Goal: Task Accomplishment & Management: Manage account settings

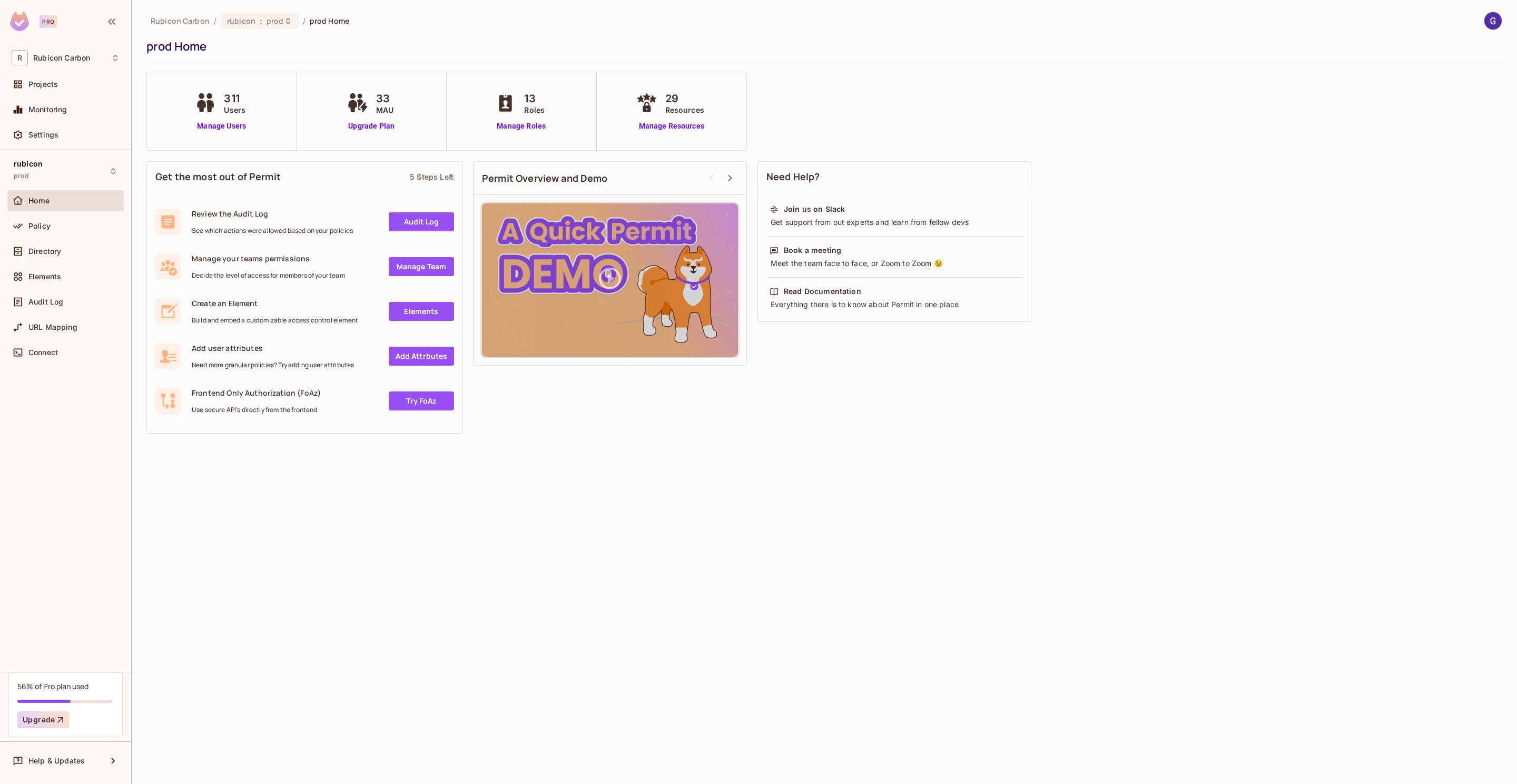
click at [218, 117] on div "311 Users Manage Users" at bounding box center [221, 111] width 59 height 41
click at [223, 124] on link "Manage Users" at bounding box center [221, 127] width 59 height 11
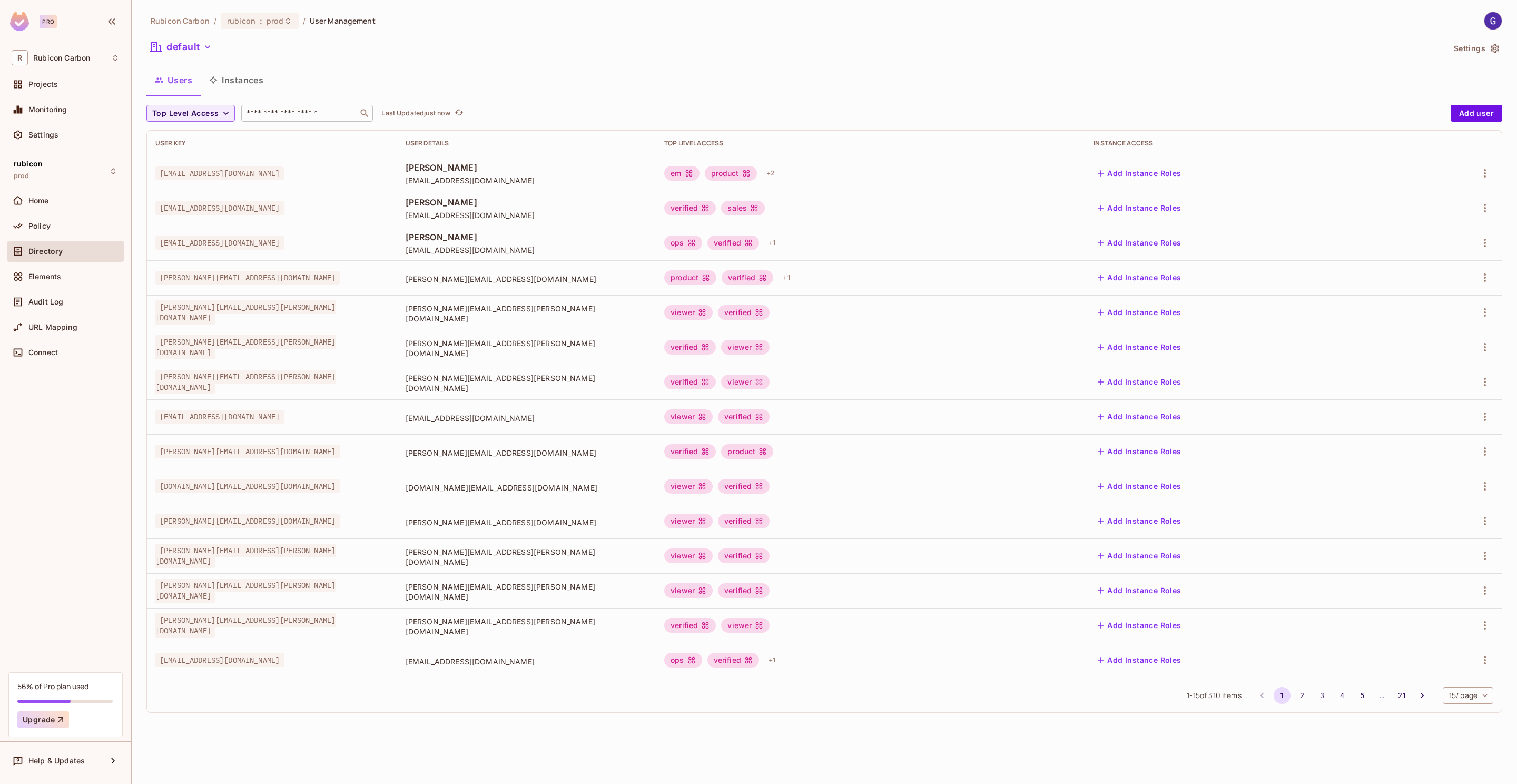
click at [292, 108] on input "text" at bounding box center [299, 113] width 110 height 11
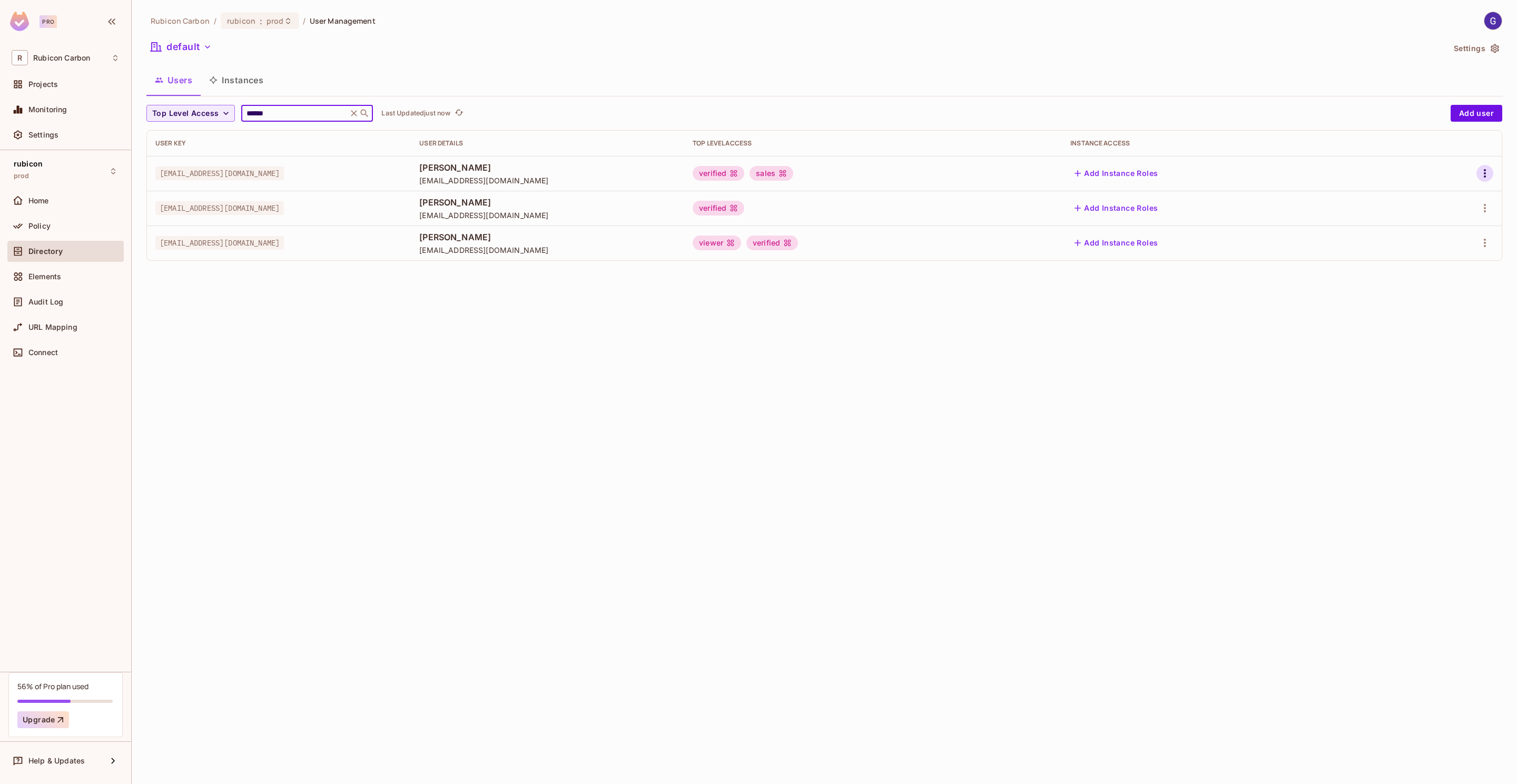
type input "******"
click at [1487, 165] on button "button" at bounding box center [1485, 173] width 17 height 17
click at [1452, 195] on li "Edit" at bounding box center [1439, 198] width 93 height 23
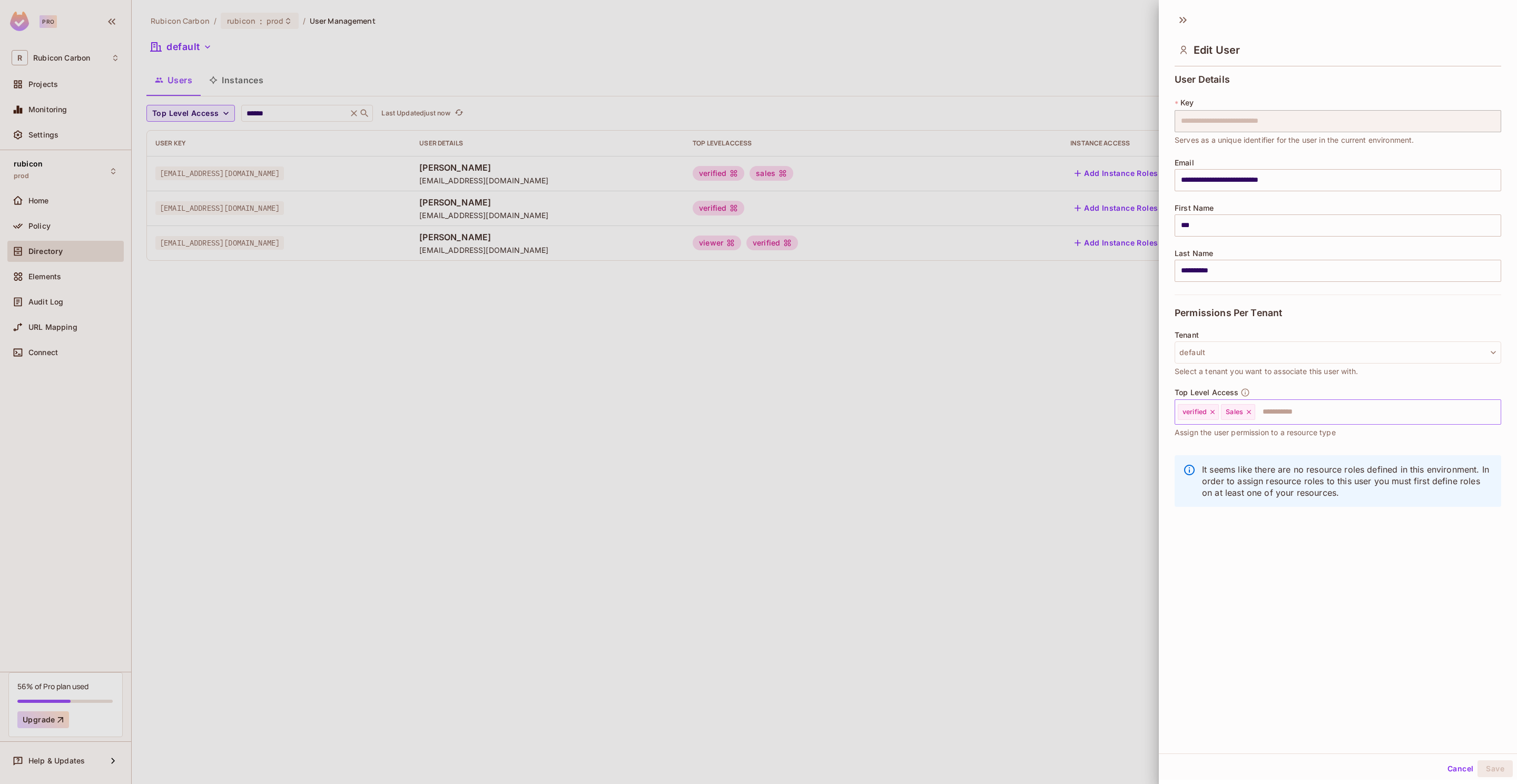
click at [1248, 412] on icon at bounding box center [1249, 412] width 7 height 7
click at [1248, 417] on input "text" at bounding box center [1350, 412] width 261 height 21
type input "***"
click at [1239, 434] on li "Trader" at bounding box center [1327, 439] width 303 height 19
click at [1479, 760] on button "Save" at bounding box center [1495, 768] width 35 height 17
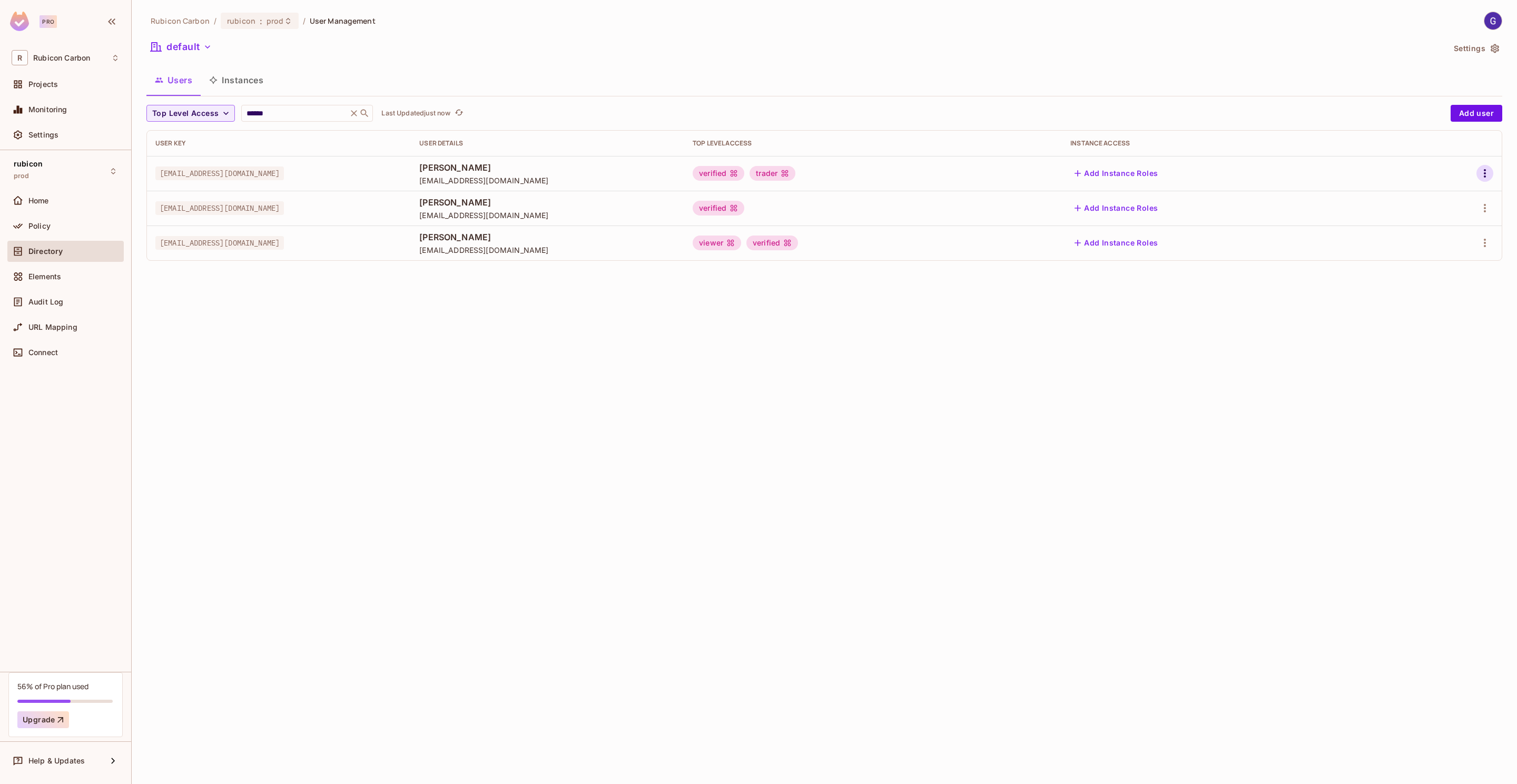
click at [1489, 173] on icon "button" at bounding box center [1484, 172] width 12 height 12
click at [1424, 194] on div "Edit" at bounding box center [1429, 198] width 14 height 11
